Goal: Task Accomplishment & Management: Use online tool/utility

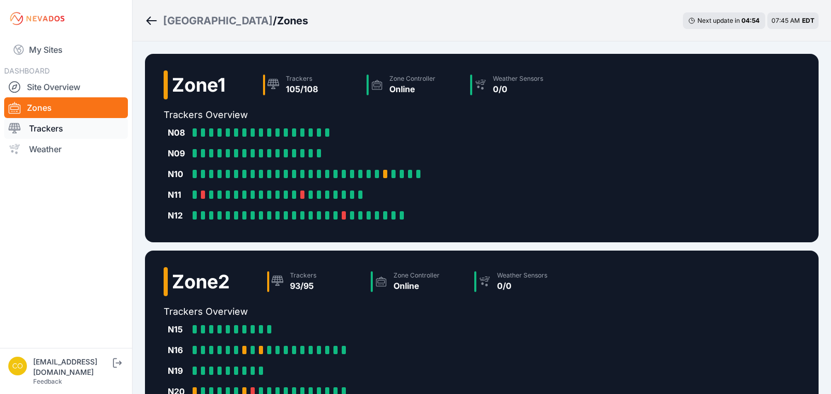
click at [41, 129] on link "Trackers" at bounding box center [66, 128] width 124 height 21
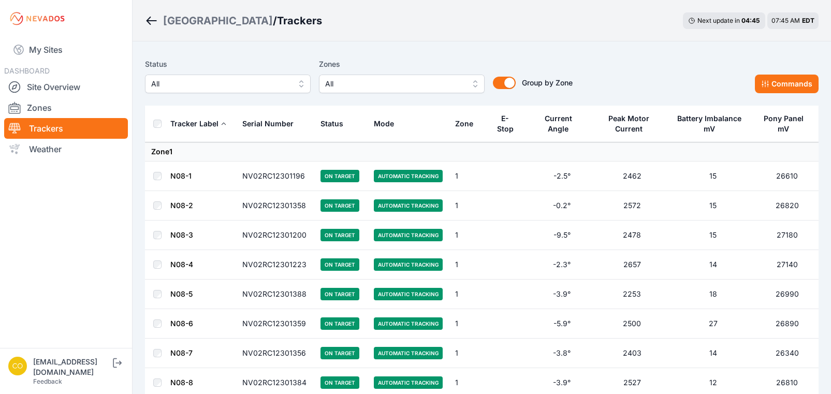
click at [352, 82] on span "All" at bounding box center [394, 84] width 139 height 12
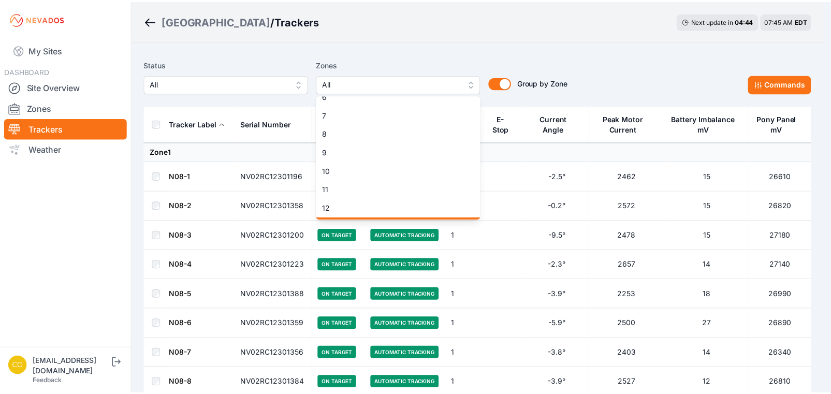
scroll to position [155, 0]
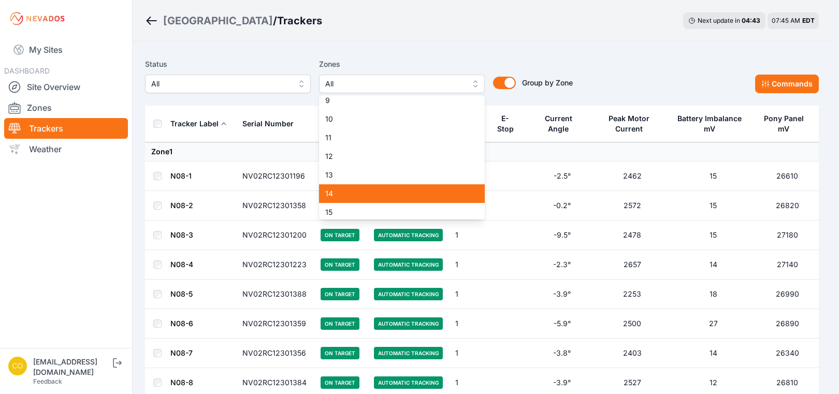
click at [365, 197] on span "14" at bounding box center [395, 194] width 141 height 10
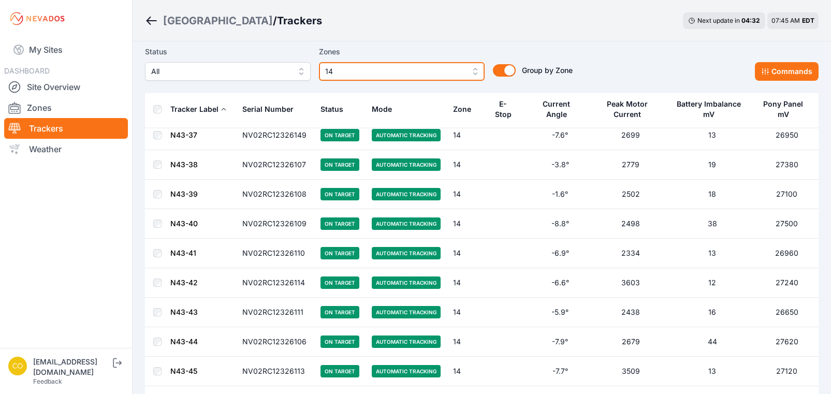
scroll to position [2410, 0]
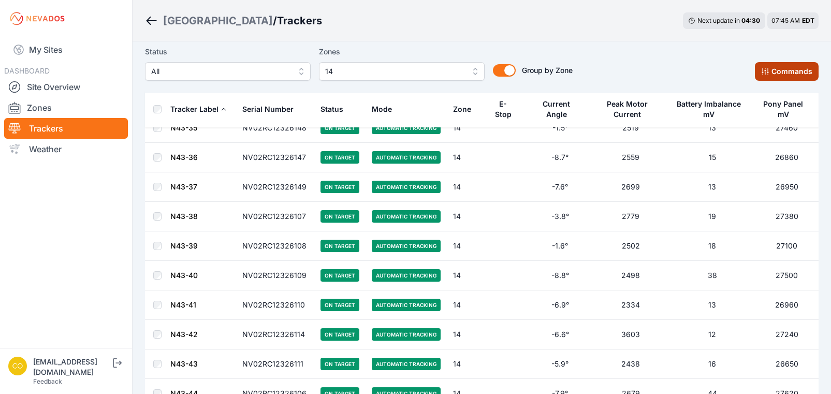
click at [784, 68] on button "Commands" at bounding box center [787, 71] width 64 height 19
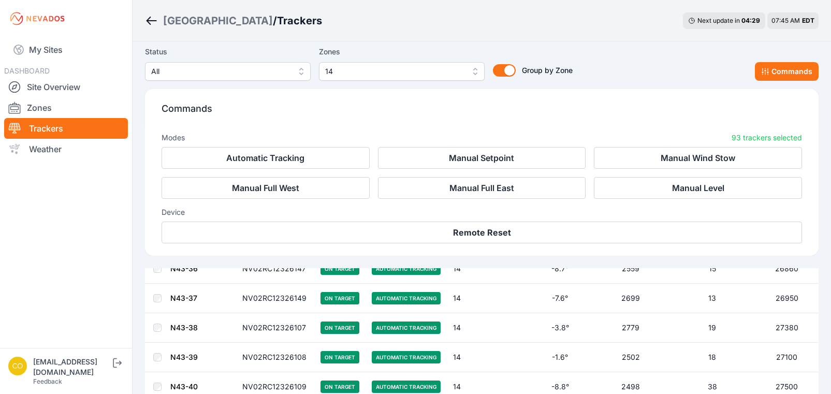
scroll to position [2585, 0]
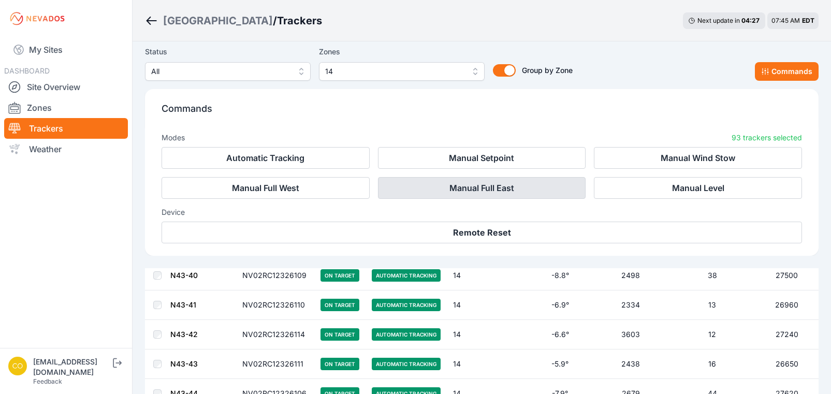
click at [492, 186] on button "Manual Full East" at bounding box center [482, 188] width 208 height 22
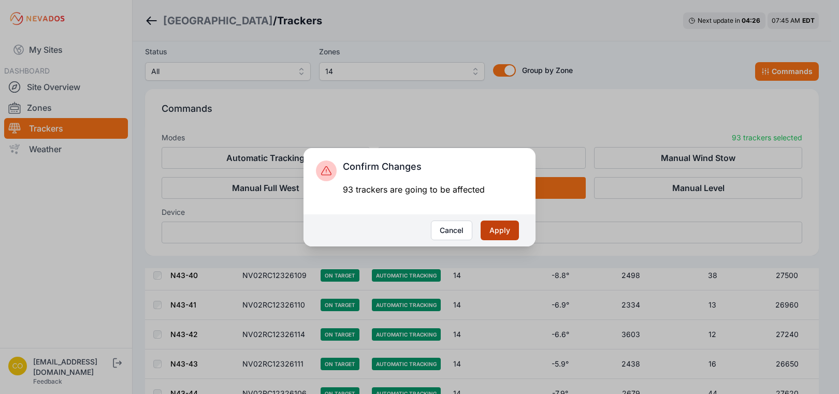
click at [493, 235] on button "Apply" at bounding box center [500, 231] width 38 height 20
